Goal: Transaction & Acquisition: Purchase product/service

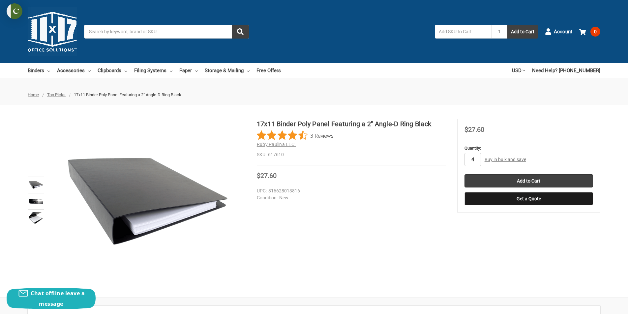
type input "40"
drag, startPoint x: 477, startPoint y: 162, endPoint x: 470, endPoint y: 162, distance: 6.3
click at [470, 162] on input "40" at bounding box center [473, 159] width 16 height 13
type input "10"
click at [528, 178] on input "Add to Cart" at bounding box center [529, 180] width 129 height 13
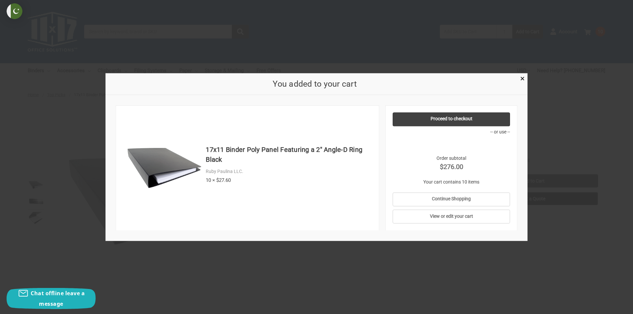
click at [576, 138] on div at bounding box center [316, 157] width 633 height 314
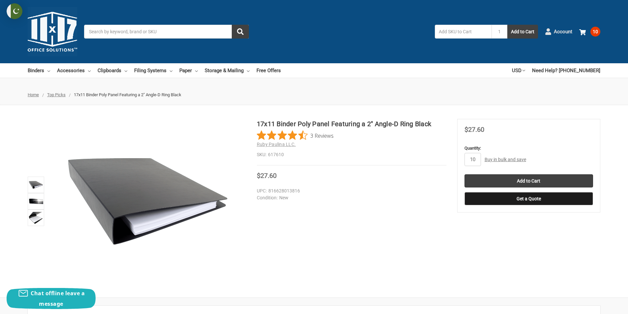
click at [558, 31] on span "Account" at bounding box center [563, 32] width 18 height 8
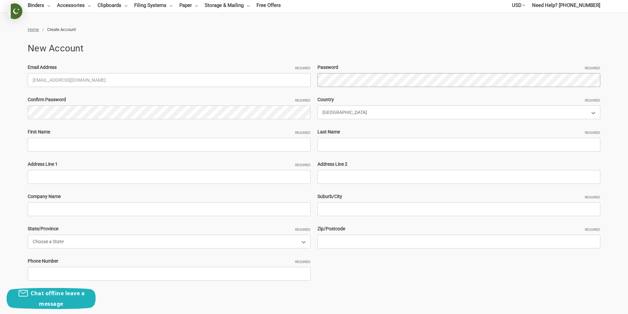
scroll to position [66, 0]
click at [60, 142] on input "First Name Required" at bounding box center [169, 144] width 283 height 14
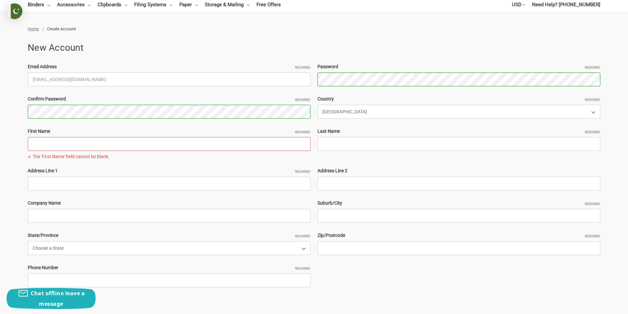
click at [41, 145] on input "First Name Required" at bounding box center [169, 144] width 283 height 14
paste input "Tacticalflyfisher"
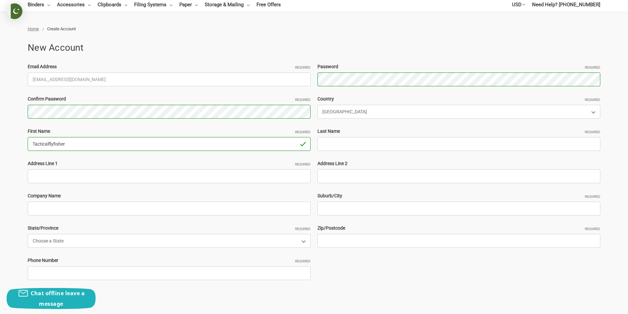
type input "Tacticalflyfisher"
click at [344, 150] on input "Last Name Required" at bounding box center [458, 144] width 283 height 14
paste input "[PERSON_NAME]"
type input "[PERSON_NAME]"
click at [67, 172] on input "Address Line 1 Required" at bounding box center [169, 176] width 283 height 14
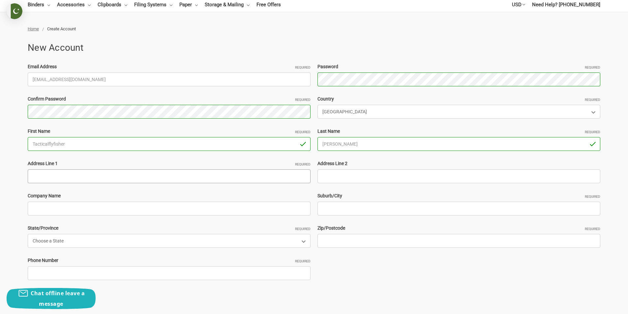
paste input "5 Timberlane Pl, Long Valley, NJ 07853"
drag, startPoint x: 128, startPoint y: 178, endPoint x: 100, endPoint y: 177, distance: 27.7
click at [100, 177] on input "5 Timberlane Pl, Long Valley, NJ 07853" at bounding box center [169, 176] width 283 height 14
type input "5 Timberlane Pl, Long Valley, NJ"
click at [342, 238] on input "Zip/Postcode Required" at bounding box center [458, 241] width 283 height 14
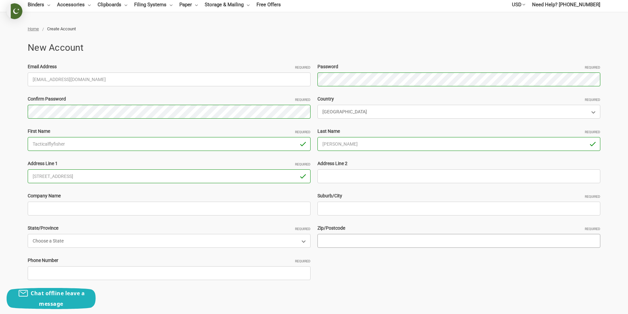
paste input "07853"
type input "07853"
drag, startPoint x: 90, startPoint y: 176, endPoint x: 68, endPoint y: 176, distance: 22.4
click at [68, 176] on input "5 Timberlane Pl, Long Valley, NJ" at bounding box center [169, 176] width 283 height 14
type input "5 Timberlane Pl, , NJ"
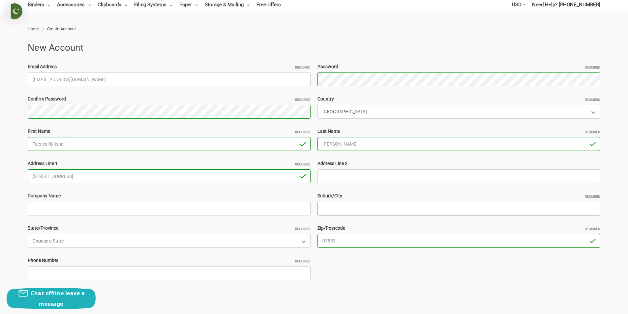
click at [334, 207] on input "Suburb/City Required" at bounding box center [458, 209] width 283 height 14
paste input "Long Valley"
type input "Long Valley"
click at [106, 242] on select "Choose a State Alabama Alaska American Samoa Arizona Arkansas Armed Forces Afri…" at bounding box center [169, 241] width 283 height 14
select select "New Jersey"
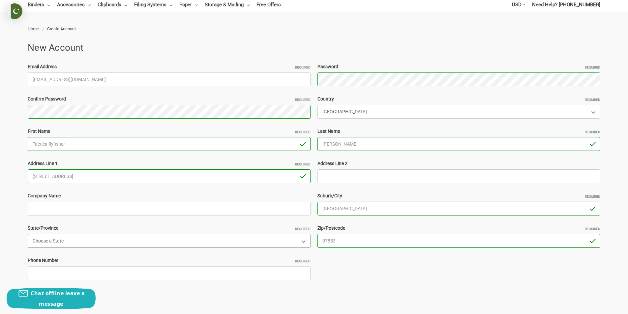
click at [28, 234] on select "Choose a State Alabama Alaska American Samoa Arizona Arkansas Armed Forces Afri…" at bounding box center [169, 241] width 283 height 14
drag, startPoint x: 81, startPoint y: 174, endPoint x: 67, endPoint y: 174, distance: 13.5
click at [67, 174] on input "5 Timberlane Pl, , NJ" at bounding box center [169, 176] width 283 height 14
type input "5 Timberlane Pl"
click at [333, 179] on input "Address Line 2" at bounding box center [458, 176] width 283 height 14
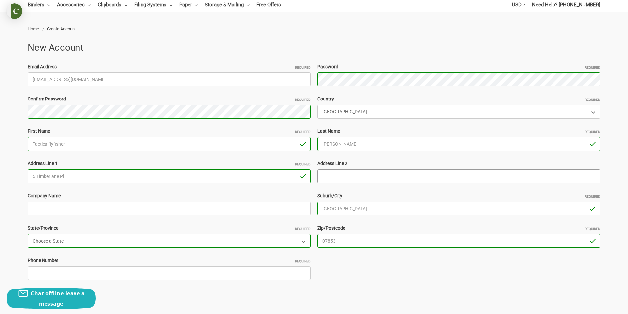
scroll to position [132, 0]
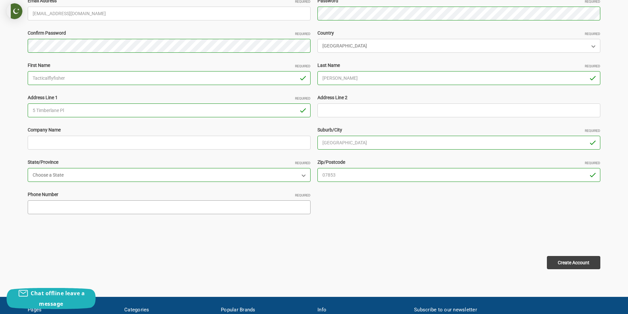
click at [87, 202] on input "Phone Number Required" at bounding box center [169, 207] width 283 height 14
type input "2253698574"
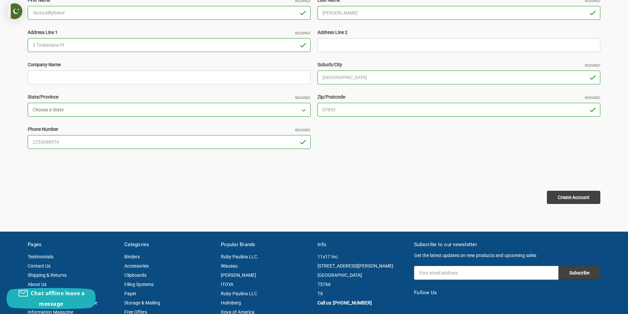
scroll to position [198, 0]
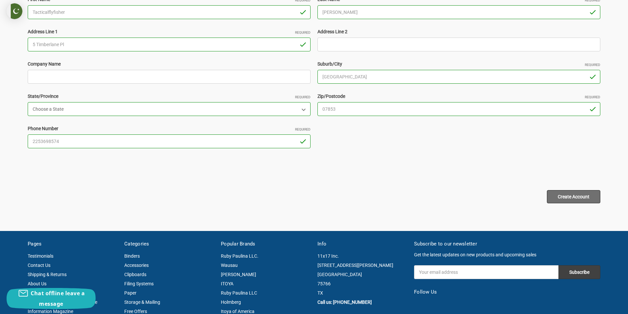
click at [576, 200] on input "Create Account" at bounding box center [573, 196] width 53 height 13
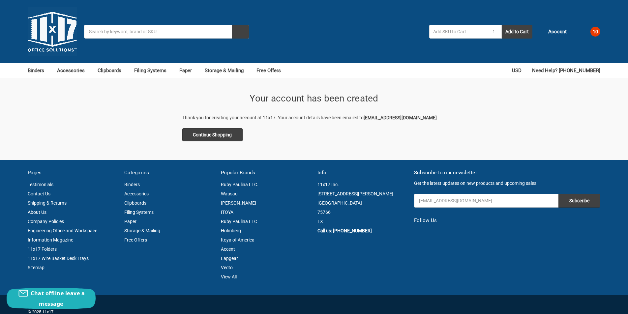
click at [592, 31] on span "10" at bounding box center [595, 32] width 10 height 10
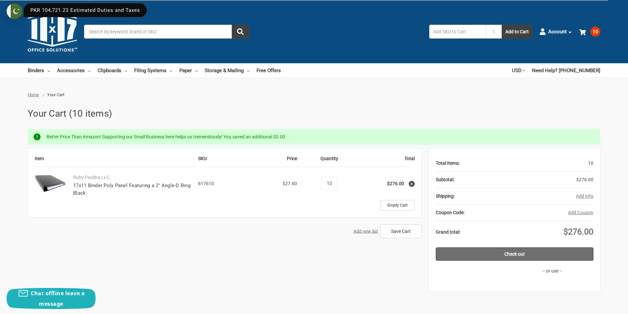
click at [533, 254] on link "Check out" at bounding box center [515, 254] width 158 height 13
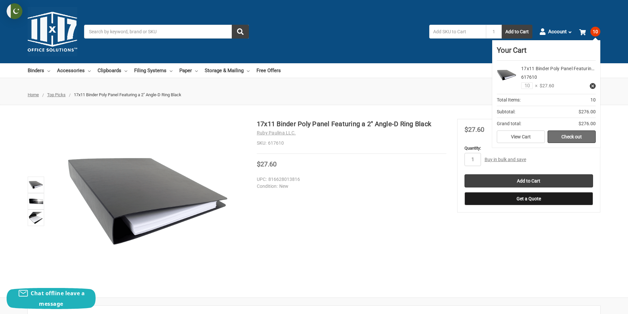
click at [572, 136] on link "Check out" at bounding box center [572, 137] width 48 height 13
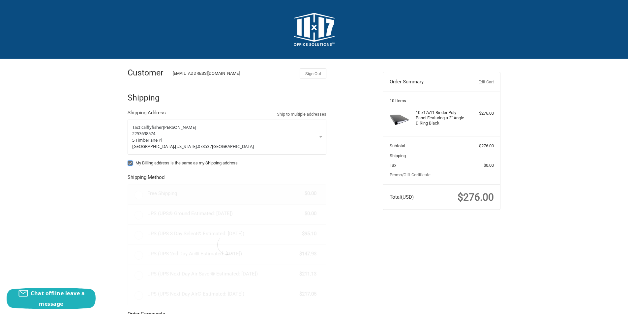
radio input "true"
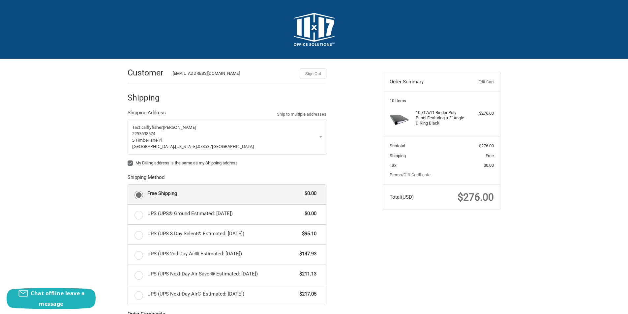
click at [133, 161] on label "My Billing address is the same as my Shipping address" at bounding box center [227, 163] width 199 height 5
click at [128, 160] on input "My Billing address is the same as my Shipping address" at bounding box center [128, 160] width 0 height 0
checkbox input "false"
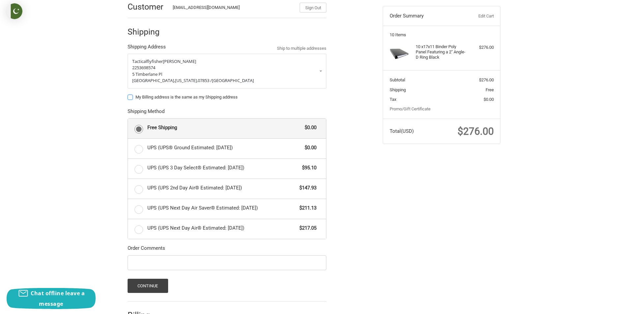
scroll to position [99, 0]
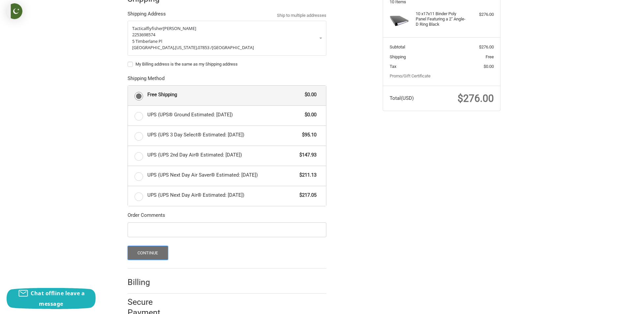
click at [148, 252] on button "Continue" at bounding box center [148, 253] width 41 height 14
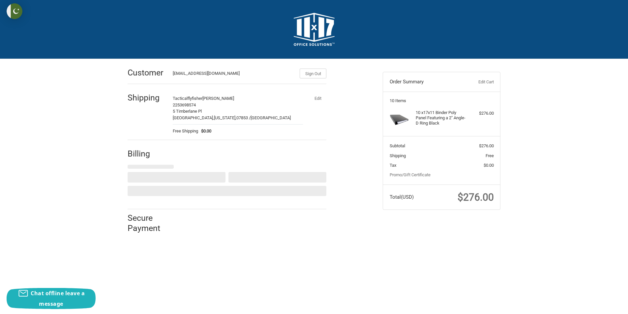
scroll to position [0, 0]
select select "US"
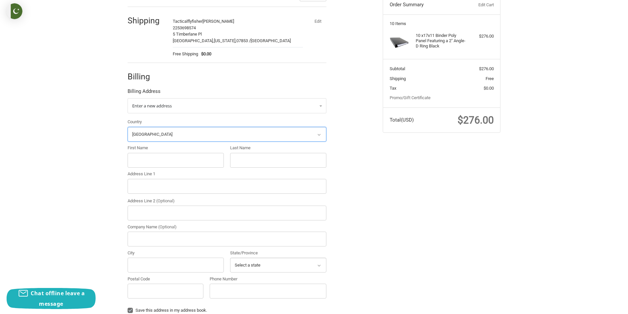
scroll to position [143, 0]
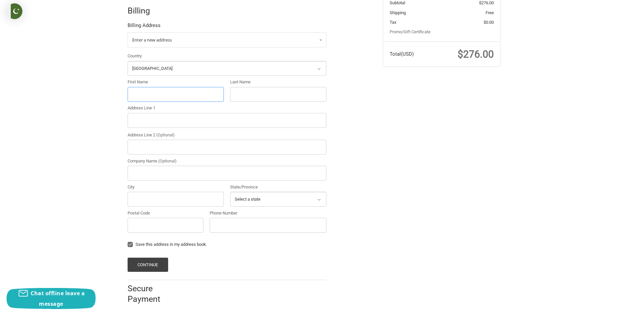
click at [181, 101] on input "First Name" at bounding box center [176, 94] width 96 height 15
click at [160, 96] on input "First Name" at bounding box center [176, 94] width 96 height 15
click at [144, 92] on input "First Name" at bounding box center [176, 94] width 96 height 15
paste input "Michael Klutts"
drag, startPoint x: 168, startPoint y: 96, endPoint x: 148, endPoint y: 94, distance: 20.2
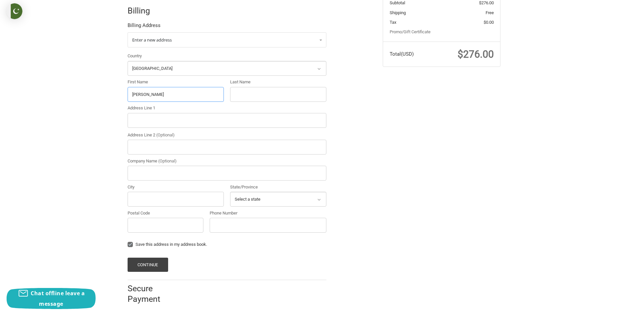
click at [148, 94] on input "Michael Klutts" at bounding box center [176, 94] width 96 height 15
type input "Michael"
click at [241, 95] on input "Last Name" at bounding box center [278, 94] width 96 height 15
paste input "Klutts"
type input "Klutts"
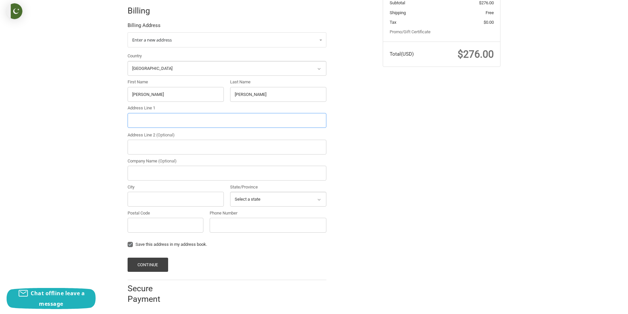
click at [153, 124] on input "Address Line 1" at bounding box center [227, 120] width 199 height 15
paste input "Po Box 24Avant OK 74001"
drag, startPoint x: 189, startPoint y: 121, endPoint x: 169, endPoint y: 120, distance: 19.5
click at [169, 120] on input "Po Box 24Avant OK 74001" at bounding box center [227, 120] width 199 height 15
type input "Po Box 24Avant OK"
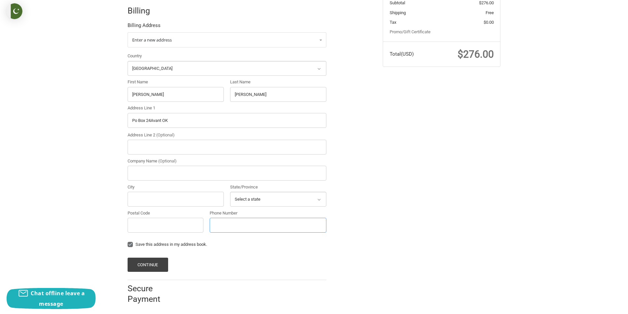
click at [237, 222] on input "Phone Number" at bounding box center [268, 225] width 117 height 15
click at [168, 221] on input "Postal Code" at bounding box center [166, 225] width 76 height 15
paste input "74001"
type input "74001"
drag, startPoint x: 163, startPoint y: 121, endPoint x: 153, endPoint y: 121, distance: 9.9
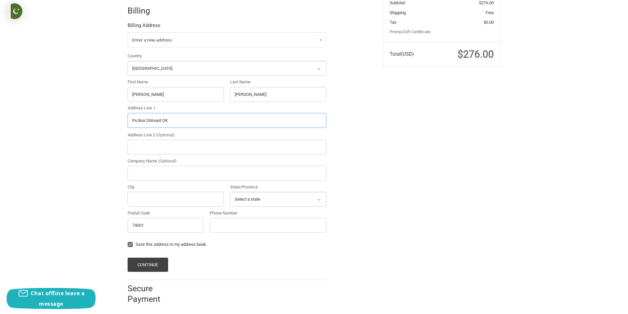
click at [153, 121] on input "Po Box 24Avant OK" at bounding box center [227, 120] width 199 height 15
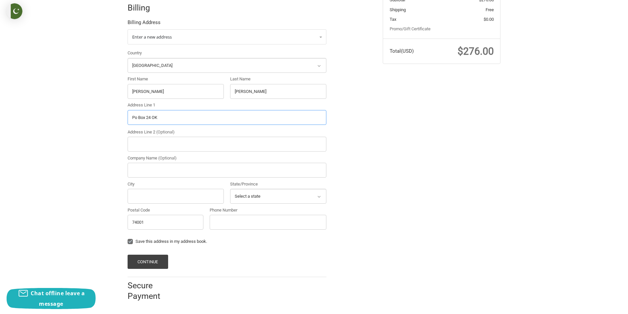
scroll to position [147, 0]
drag, startPoint x: 184, startPoint y: 120, endPoint x: 116, endPoint y: 120, distance: 67.9
click at [116, 120] on div "Customer Tacticalflyfisher@outlook.com Sign Out Shipping Tacticalflyfisher Ryan…" at bounding box center [314, 110] width 396 height 396
paste input "Avant OK 74001"
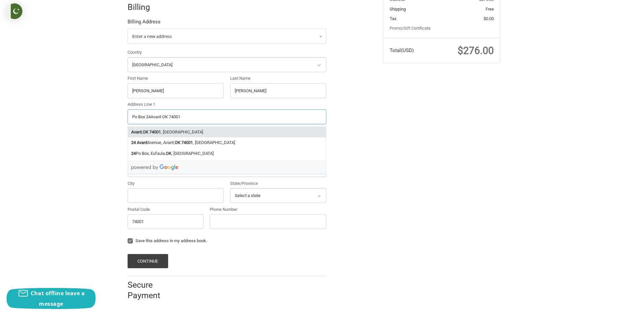
click at [161, 131] on strong "74001" at bounding box center [155, 132] width 12 height 7
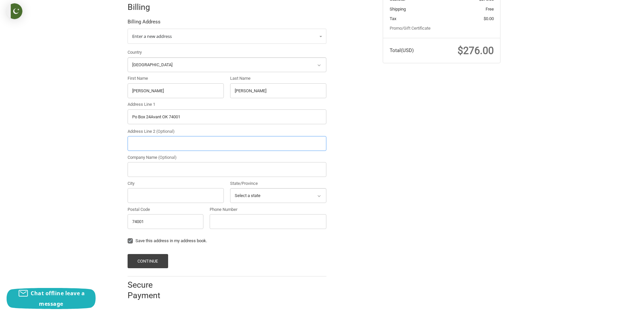
type input "74001"
type input "Avant"
select select "OK"
type input "74001"
click at [244, 226] on input "Phone Number" at bounding box center [268, 221] width 117 height 15
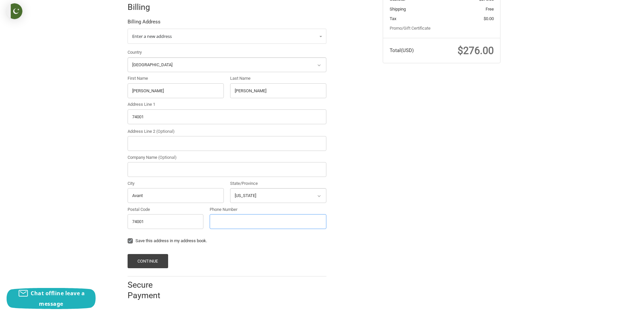
type input "2253698574"
click at [146, 257] on button "Continue" at bounding box center [148, 261] width 41 height 14
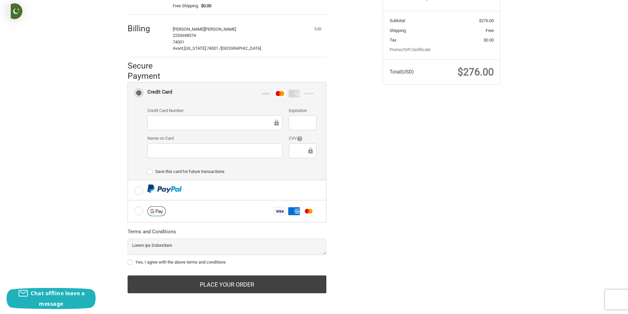
scroll to position [126, 0]
click at [130, 262] on label "Yes, I agree with the above terms and conditions" at bounding box center [227, 262] width 199 height 5
click at [128, 259] on input "Yes, I agree with the above terms and conditions" at bounding box center [128, 259] width 0 height 0
checkbox input "true"
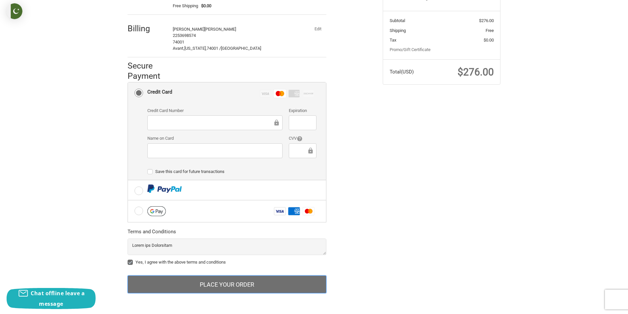
click at [228, 276] on button "Place Your Order" at bounding box center [227, 285] width 199 height 18
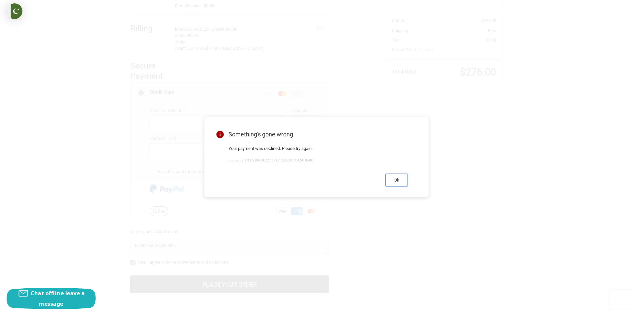
click at [394, 179] on button "Ok" at bounding box center [396, 180] width 22 height 13
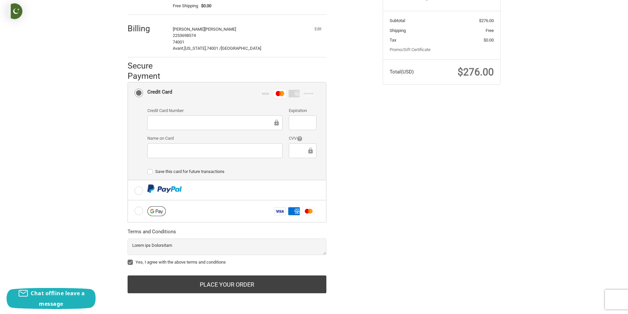
scroll to position [93, 0]
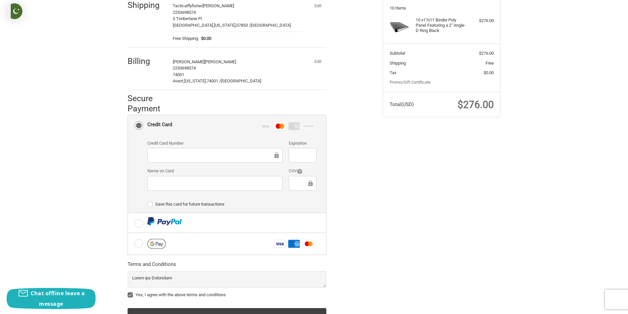
click at [317, 60] on button "Edit" at bounding box center [317, 61] width 17 height 9
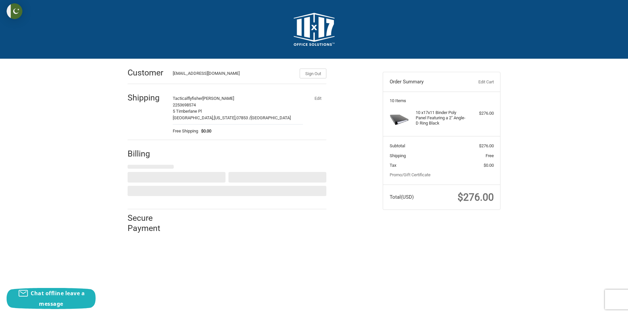
select select "US"
select select "OK"
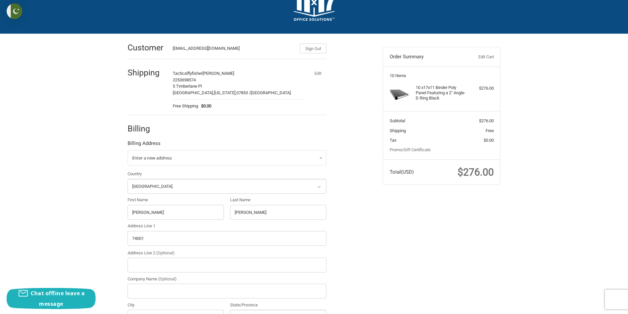
scroll to position [66, 0]
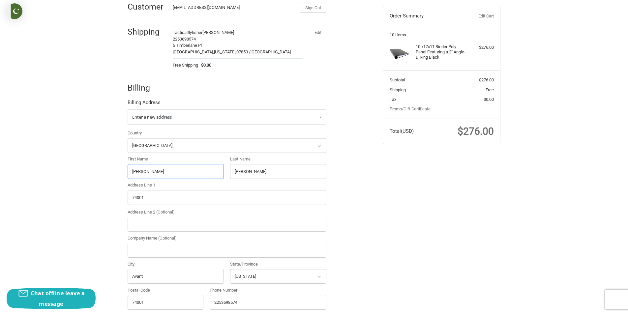
click at [173, 176] on input "Michael" at bounding box center [176, 171] width 96 height 15
drag, startPoint x: 158, startPoint y: 174, endPoint x: 119, endPoint y: 174, distance: 38.6
click at [119, 174] on div "Customer Tacticalflyfisher@outlook.com Sign Out Shipping Tacticalflyfisher Ryan…" at bounding box center [314, 191] width 396 height 396
paste input "Luke Kinslow"
drag, startPoint x: 166, startPoint y: 172, endPoint x: 142, endPoint y: 173, distance: 24.1
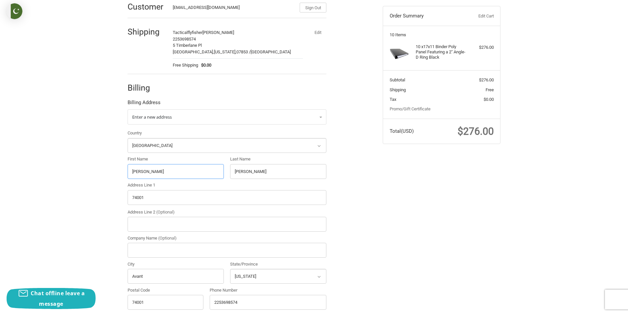
click at [142, 173] on input "Luke Kinslow" at bounding box center [176, 171] width 96 height 15
type input "Luke"
drag, startPoint x: 256, startPoint y: 175, endPoint x: 220, endPoint y: 175, distance: 35.6
click at [220, 175] on div "Country Select a country Afghanistan Åland Islands Albania Algeria American Sam…" at bounding box center [226, 221] width 205 height 183
paste input "inslow"
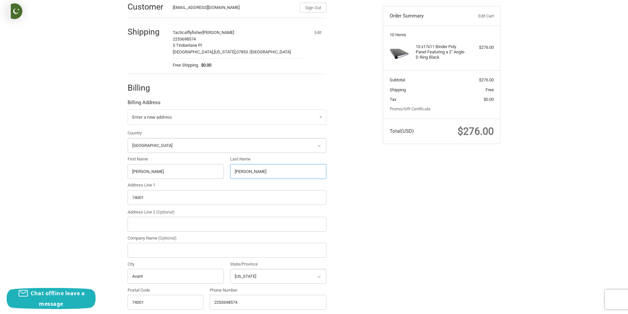
type input "Kinslow"
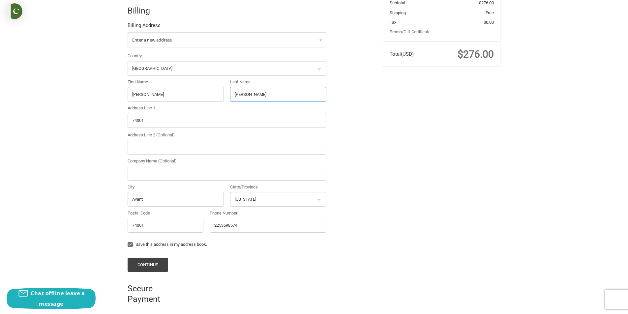
scroll to position [147, 0]
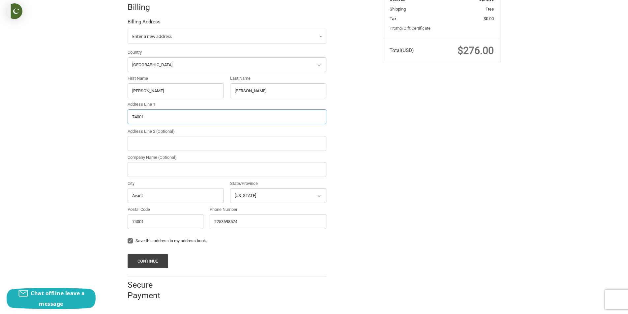
drag, startPoint x: 173, startPoint y: 121, endPoint x: 92, endPoint y: 121, distance: 80.4
click at [92, 121] on div "Customer Tacticalflyfisher@outlook.com Sign Out Shipping Tacticalflyfisher Ryan…" at bounding box center [314, 110] width 628 height 396
paste input "Po Box 59Crestline CA 92325/// 22971 Lake DrCrestline, CA 92325"
drag, startPoint x: 263, startPoint y: 117, endPoint x: 247, endPoint y: 116, distance: 16.5
click at [247, 116] on input "Po Box 59Crestline CA 92325/// 22971 Lake DrCrestline, CA 92325" at bounding box center [227, 116] width 199 height 15
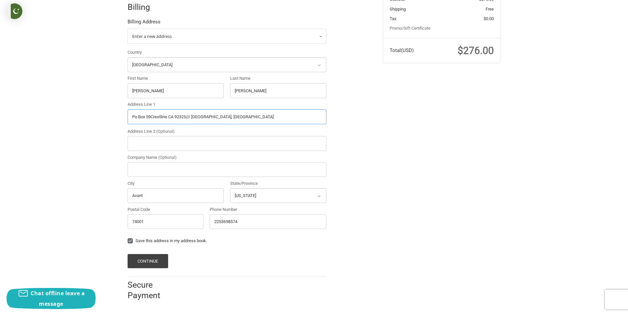
type input "Po Box 59Crestline CA 92325/// 22971 Lake DrCrestline, CA"
drag, startPoint x: 153, startPoint y: 222, endPoint x: 116, endPoint y: 222, distance: 36.9
click at [116, 222] on div "Customer Tacticalflyfisher@outlook.com Sign Out Shipping Tacticalflyfisher Ryan…" at bounding box center [314, 110] width 396 height 396
paste input "92325"
type input "92325"
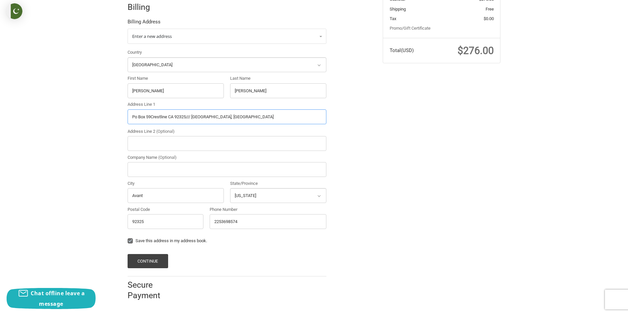
drag, startPoint x: 238, startPoint y: 117, endPoint x: 218, endPoint y: 118, distance: 20.5
click at [218, 118] on input "Po Box 59Crestline CA 92325/// 22971 Lake DrCrestline, CA" at bounding box center [227, 116] width 199 height 15
type input "Po Box 59Crestline CA 92325/// 22971 Lake , CA"
drag, startPoint x: 151, startPoint y: 195, endPoint x: 122, endPoint y: 195, distance: 29.3
click at [122, 195] on div "Customer Tacticalflyfisher@outlook.com Sign Out Shipping Tacticalflyfisher Ryan…" at bounding box center [314, 110] width 396 height 396
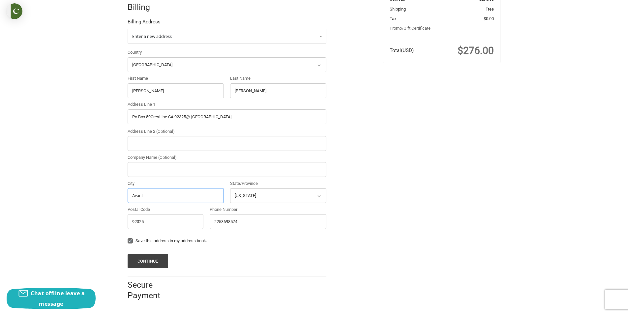
paste input "DrCrestline"
type input "DrCrestline"
click at [278, 196] on select "Select a state Alabama Alaska American Samoa Arizona Arkansas Armed Forces Amer…" at bounding box center [278, 195] width 96 height 15
select select "CA"
click at [230, 188] on select "Select a state Alabama Alaska American Samoa Arizona Arkansas Armed Forces Amer…" at bounding box center [278, 195] width 96 height 15
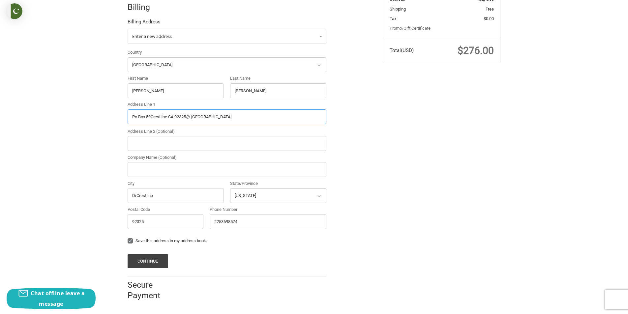
drag, startPoint x: 232, startPoint y: 120, endPoint x: 218, endPoint y: 119, distance: 14.6
click at [218, 119] on input "Po Box 59Crestline CA 92325/// 22971 Lake , CA" at bounding box center [227, 116] width 199 height 15
type input "Po Box 59Crestline CA 92325/// 22971 Lake"
click at [160, 263] on button "Continue" at bounding box center [148, 261] width 41 height 14
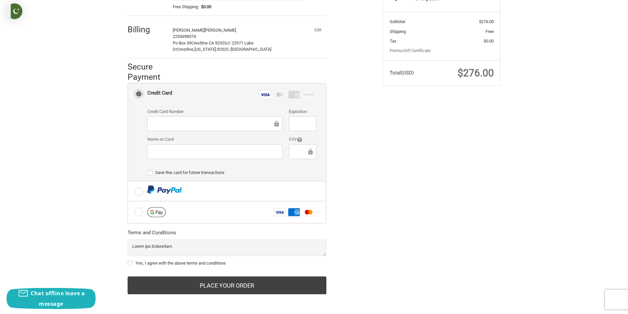
scroll to position [126, 0]
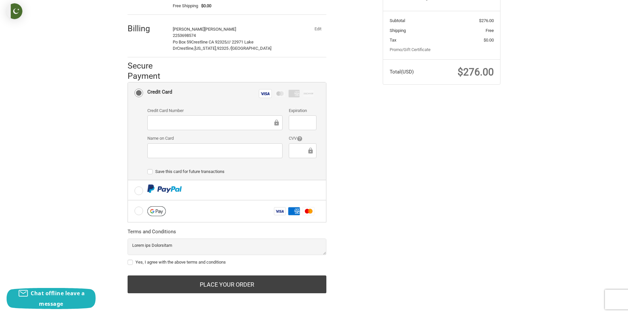
click at [133, 261] on label "Yes, I agree with the above terms and conditions" at bounding box center [227, 262] width 199 height 5
click at [128, 259] on input "Yes, I agree with the above terms and conditions" at bounding box center [128, 259] width 0 height 0
checkbox input "true"
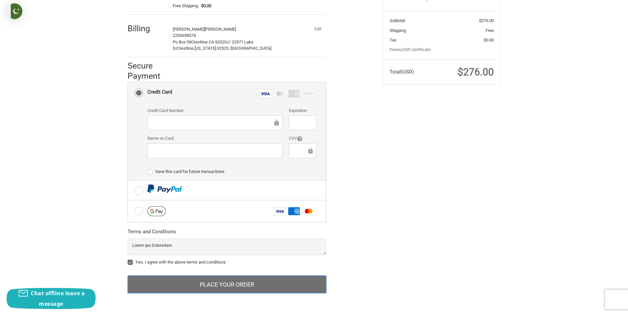
click at [196, 279] on button "Place Your Order" at bounding box center [227, 285] width 199 height 18
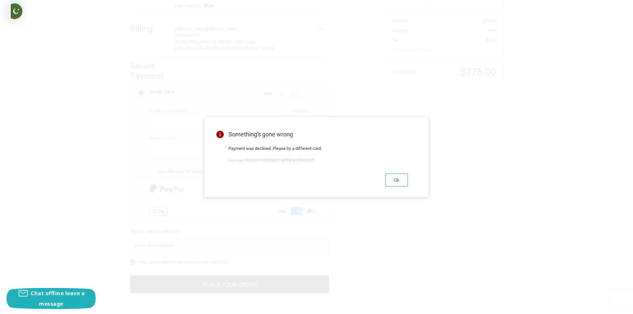
click at [398, 179] on button "Ok" at bounding box center [396, 180] width 22 height 13
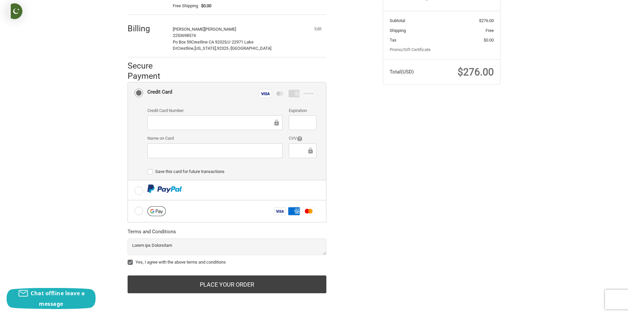
click at [317, 26] on button "Edit" at bounding box center [317, 28] width 17 height 9
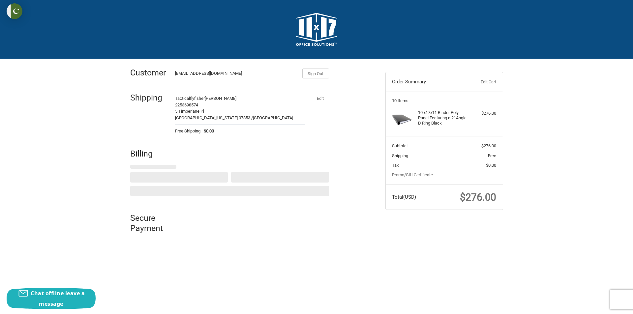
select select "US"
select select "CA"
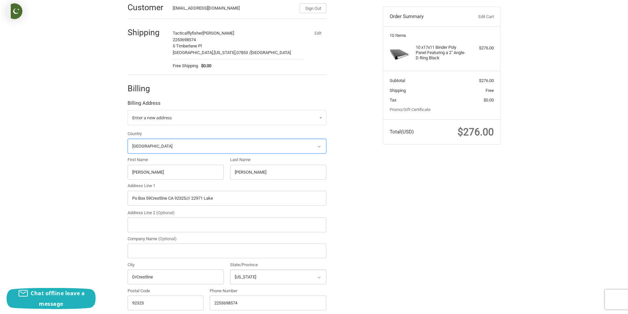
scroll to position [66, 0]
drag, startPoint x: 158, startPoint y: 171, endPoint x: 125, endPoint y: 175, distance: 32.6
click at [125, 175] on div "First Name Luke" at bounding box center [175, 167] width 103 height 23
paste input "Andrew Ozag"
drag, startPoint x: 170, startPoint y: 174, endPoint x: 148, endPoint y: 172, distance: 21.8
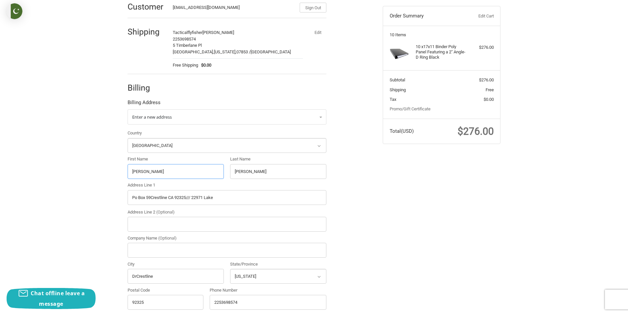
click at [148, 172] on input "Andrew Ozag" at bounding box center [176, 171] width 96 height 15
type input "Andrew"
drag, startPoint x: 256, startPoint y: 171, endPoint x: 225, endPoint y: 172, distance: 30.3
click at [225, 172] on div "Country Select a country Afghanistan Åland Islands Albania Algeria American Sam…" at bounding box center [226, 221] width 205 height 183
paste input "Ozag"
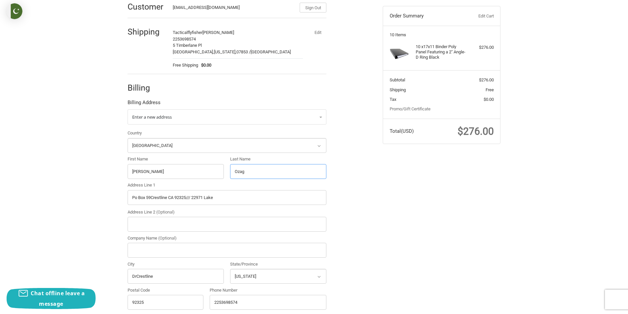
type input "Ozag"
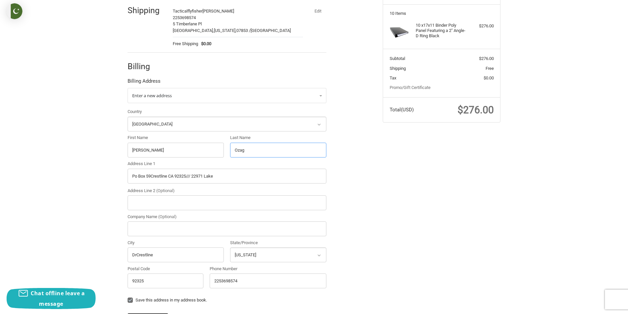
scroll to position [99, 0]
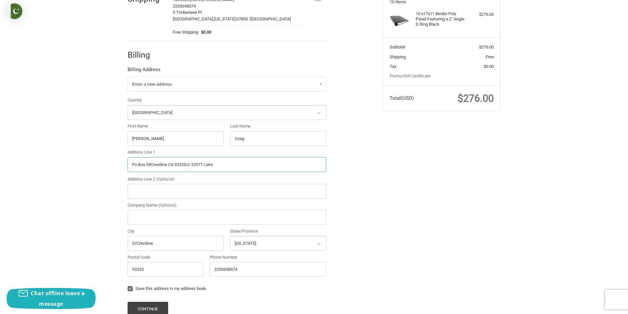
drag, startPoint x: 230, startPoint y: 165, endPoint x: 126, endPoint y: 164, distance: 104.2
click at [126, 164] on div "Address Line 1 Po Box 59Crestline CA 92325/// 22971 Lake" at bounding box center [226, 161] width 205 height 24
paste input "500 Umstead Dr Apartment D204Chapel Hill, NC 27516"
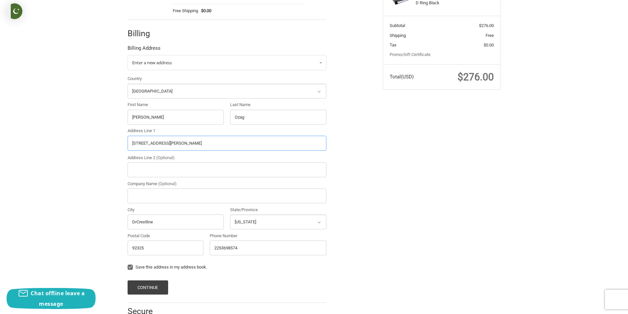
scroll to position [132, 0]
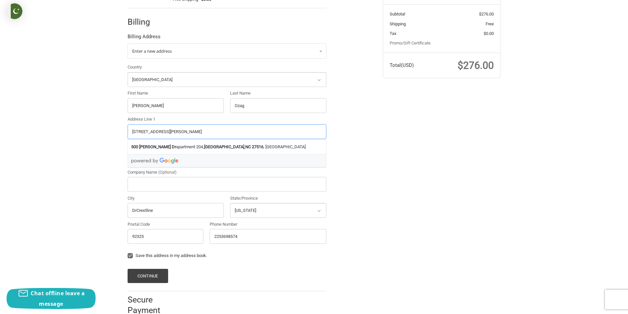
drag, startPoint x: 244, startPoint y: 130, endPoint x: 225, endPoint y: 133, distance: 19.3
click at [225, 133] on input "500 Umstead Dr Apartment D204Chapel Hill, NC 27516" at bounding box center [227, 131] width 199 height 15
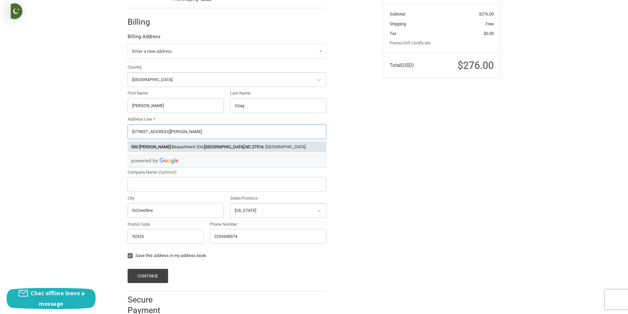
click at [252, 144] on strong "27516" at bounding box center [258, 147] width 12 height 7
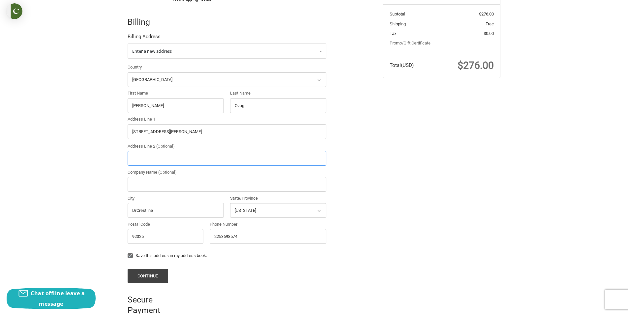
type input "500 Umstead Dr apartment 204"
type input "apartment 204"
type input "Chapel Hill"
select select "NC"
type input "27516"
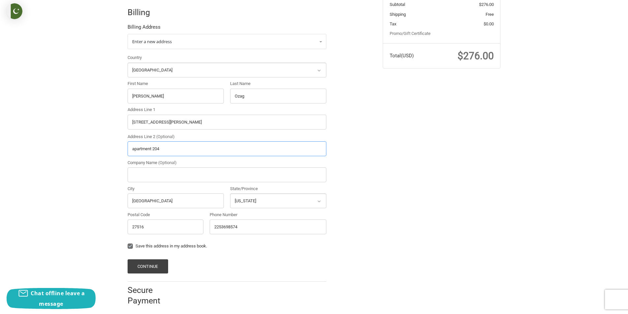
scroll to position [147, 0]
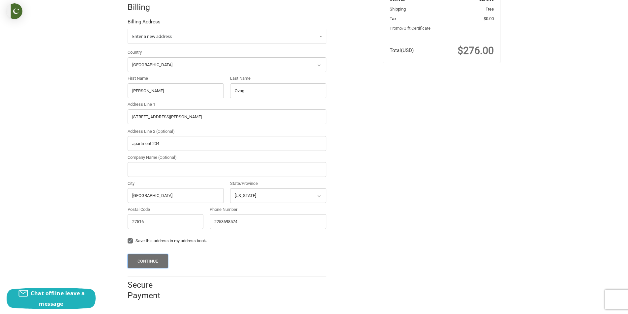
click at [154, 258] on button "Continue" at bounding box center [148, 261] width 41 height 14
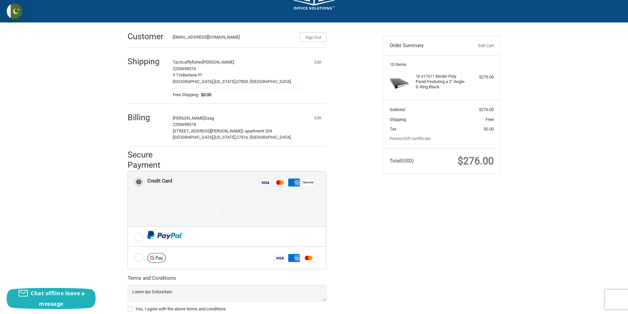
scroll to position [83, 0]
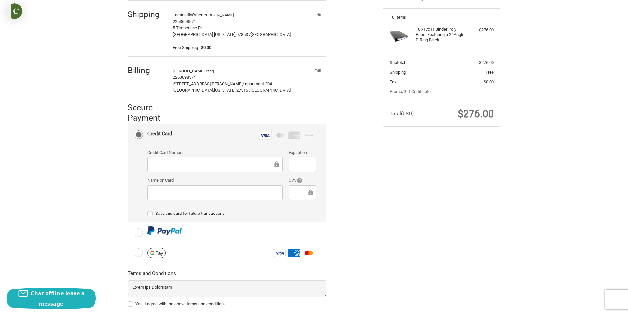
click at [198, 197] on div at bounding box center [214, 192] width 135 height 15
click at [200, 188] on div at bounding box center [214, 192] width 135 height 15
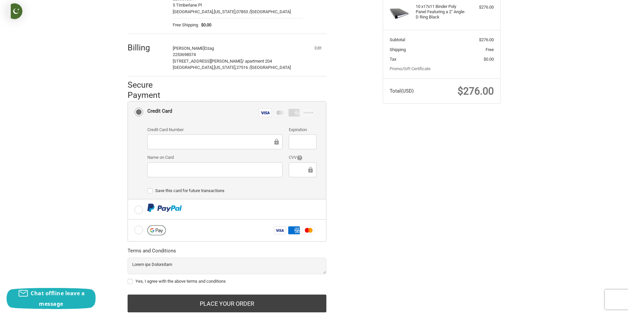
scroll to position [126, 0]
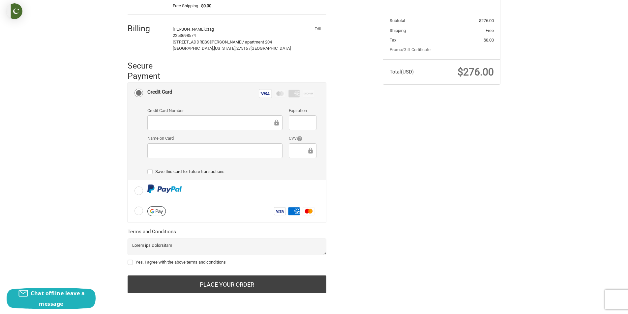
click at [130, 264] on label "Yes, I agree with the above terms and conditions" at bounding box center [227, 262] width 199 height 5
click at [128, 259] on input "Yes, I agree with the above terms and conditions" at bounding box center [128, 259] width 0 height 0
checkbox input "true"
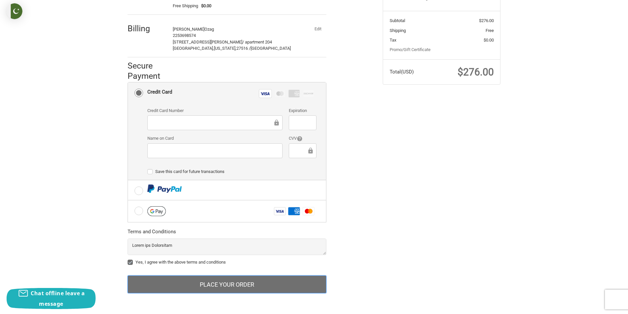
click at [226, 279] on button "Place Your Order" at bounding box center [227, 285] width 199 height 18
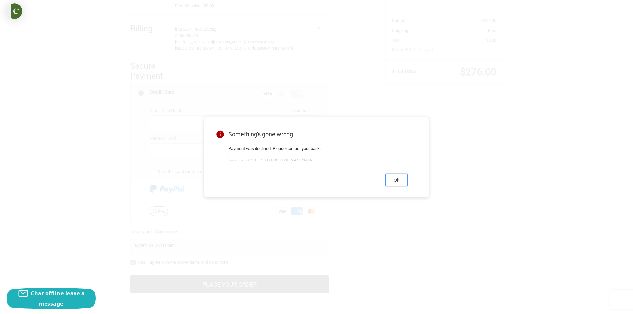
click at [390, 182] on button "Ok" at bounding box center [396, 180] width 22 height 13
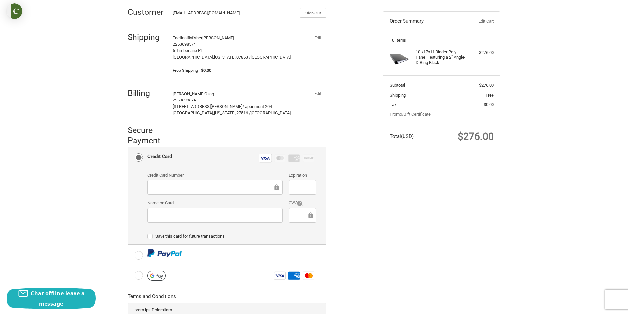
scroll to position [60, 0]
click at [320, 95] on button "Edit" at bounding box center [317, 94] width 17 height 9
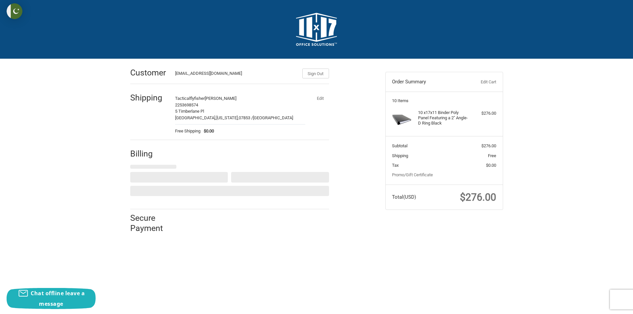
select select "US"
select select "NC"
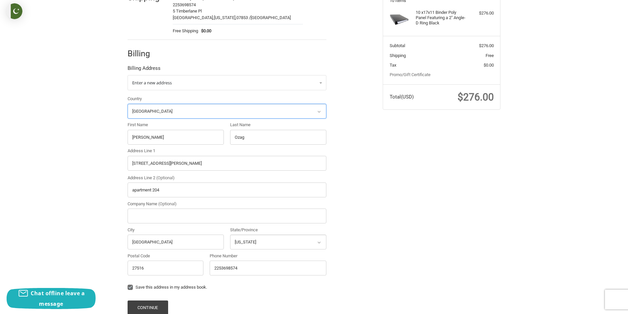
scroll to position [140, 0]
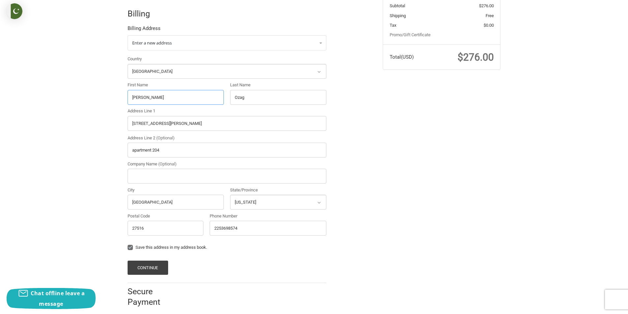
drag, startPoint x: 160, startPoint y: 101, endPoint x: 115, endPoint y: 101, distance: 44.5
click at [115, 101] on div "Customer Tacticalflyfisher@outlook.com Sign Out Shipping Tacticalflyfisher Ryan…" at bounding box center [314, 117] width 628 height 396
paste input "White"
drag, startPoint x: 166, startPoint y: 98, endPoint x: 149, endPoint y: 98, distance: 16.8
click at [149, 98] on input "Andrew White" at bounding box center [176, 97] width 96 height 15
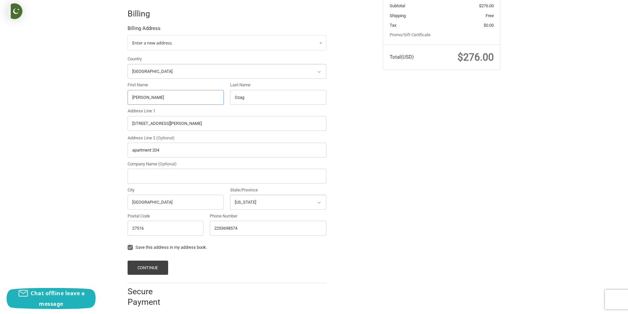
type input "Andrew"
drag, startPoint x: 249, startPoint y: 97, endPoint x: 222, endPoint y: 97, distance: 27.4
click at [222, 97] on div "Country Select a country Afghanistan Åland Islands Albania Algeria American Sam…" at bounding box center [226, 147] width 205 height 183
paste input "White"
type input "White"
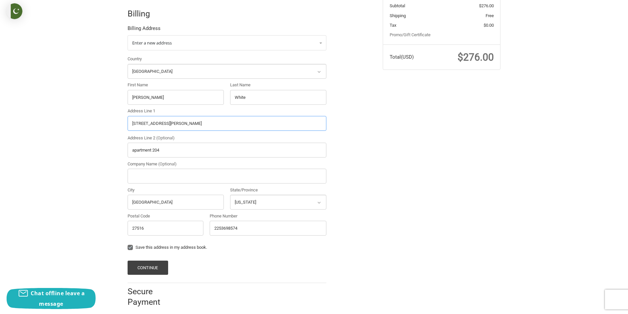
drag, startPoint x: 197, startPoint y: 125, endPoint x: 108, endPoint y: 125, distance: 89.0
click at [108, 125] on div "Customer Tacticalflyfisher@outlook.com Sign Out Shipping Tacticalflyfisher Ryan…" at bounding box center [314, 117] width 628 height 396
paste input "21066 Southeast 144th Place, Umatilla, Florida, 3278"
click at [241, 125] on input "21066 Southeast 144th Place, Umatilla, Florida, 32784" at bounding box center [227, 123] width 199 height 15
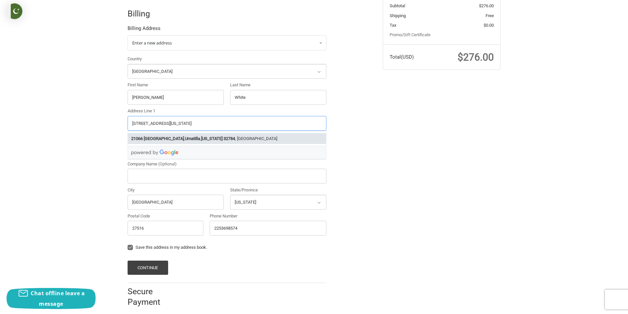
click at [219, 140] on strong "Florida" at bounding box center [211, 139] width 21 height 7
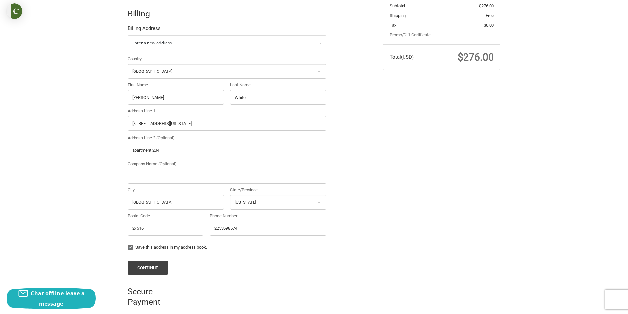
type input "21066 Southeast 144th Place"
type input "Umatilla"
select select "FL"
type input "32784"
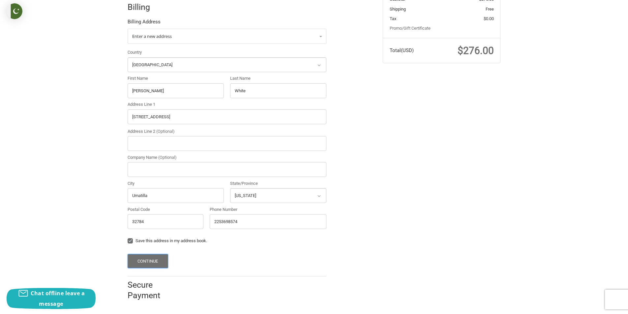
click at [157, 258] on button "Continue" at bounding box center [148, 261] width 41 height 14
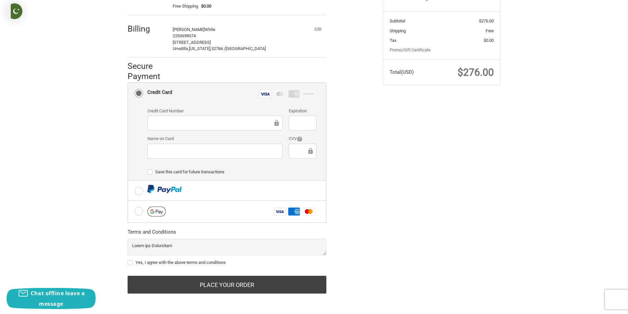
scroll to position [126, 0]
click at [130, 263] on label "Yes, I agree with the above terms and conditions" at bounding box center [227, 262] width 199 height 5
click at [128, 259] on input "Yes, I agree with the above terms and conditions" at bounding box center [128, 259] width 0 height 0
checkbox input "true"
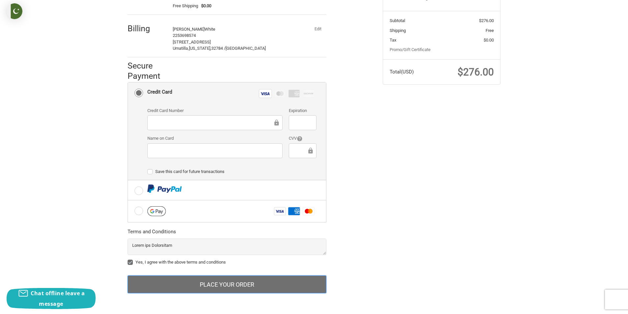
click at [215, 278] on button "Place Your Order" at bounding box center [227, 285] width 199 height 18
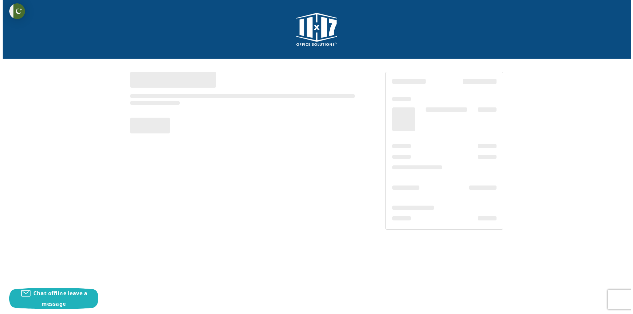
scroll to position [0, 0]
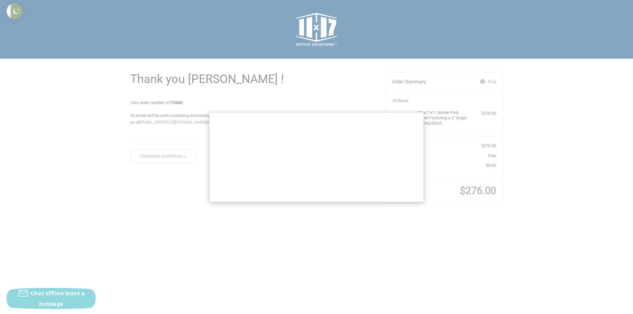
click at [272, 110] on div at bounding box center [316, 157] width 633 height 314
click at [223, 94] on div at bounding box center [316, 157] width 633 height 314
click at [221, 91] on div at bounding box center [316, 157] width 633 height 314
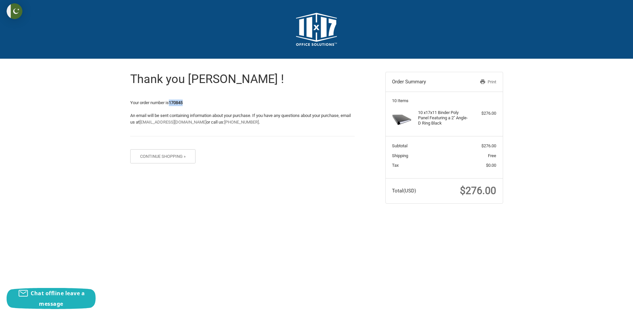
drag, startPoint x: 192, startPoint y: 102, endPoint x: 171, endPoint y: 102, distance: 20.1
click at [171, 102] on p "Your order number is 170845" at bounding box center [242, 103] width 225 height 7
copy strong "170845"
drag, startPoint x: 468, startPoint y: 190, endPoint x: 508, endPoint y: 188, distance: 40.3
click at [508, 188] on aside "Order Summary Print 10 Items 10 x 17x11 Binder Poly Panel Featuring a 2" Angle-…" at bounding box center [444, 134] width 128 height 151
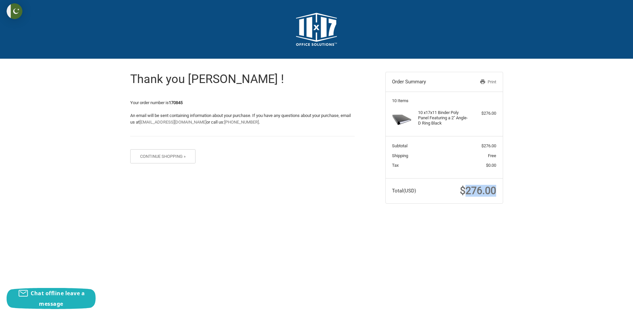
copy span "276.00"
